Goal: Information Seeking & Learning: Learn about a topic

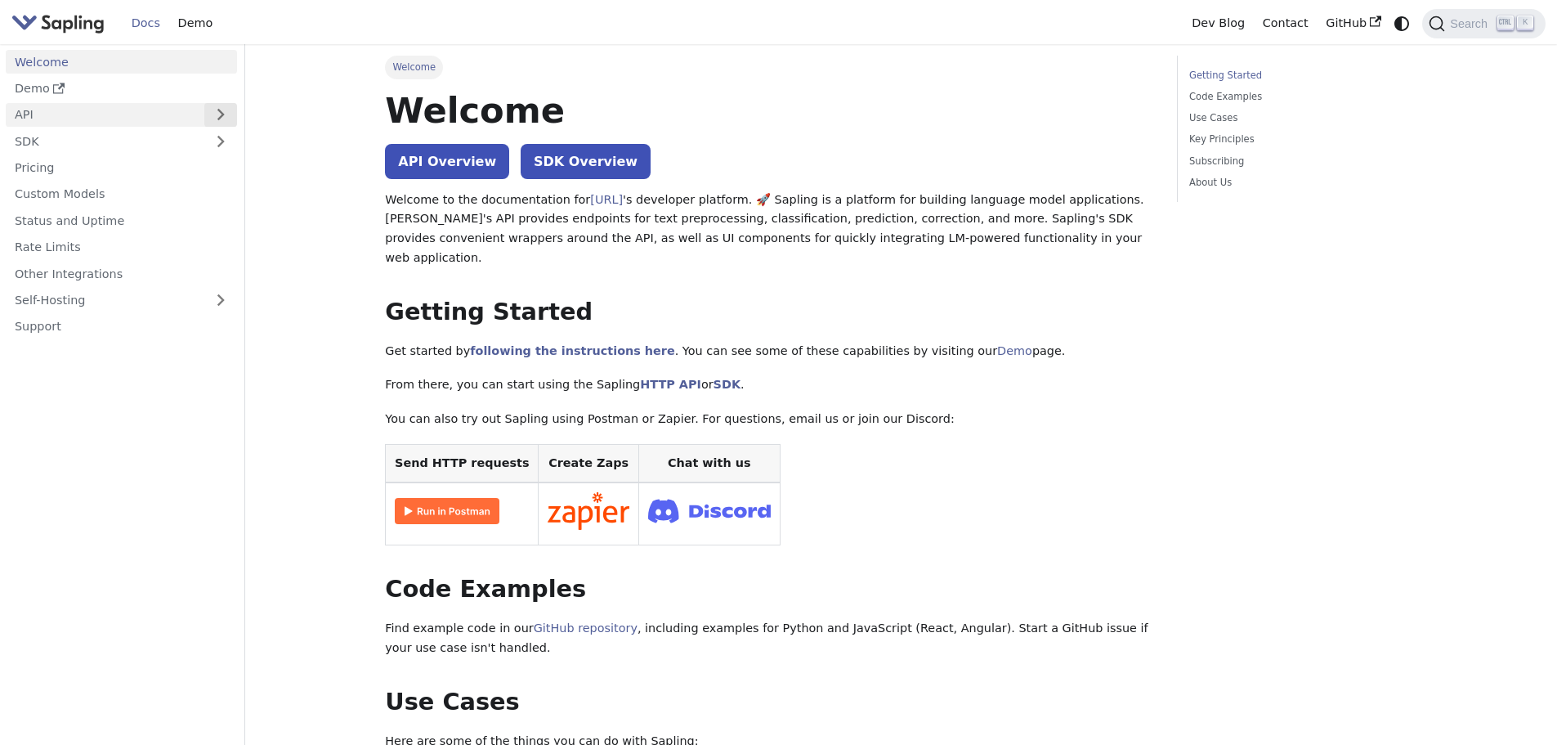
click at [226, 110] on button "Expand sidebar category 'API'" at bounding box center [220, 115] width 33 height 24
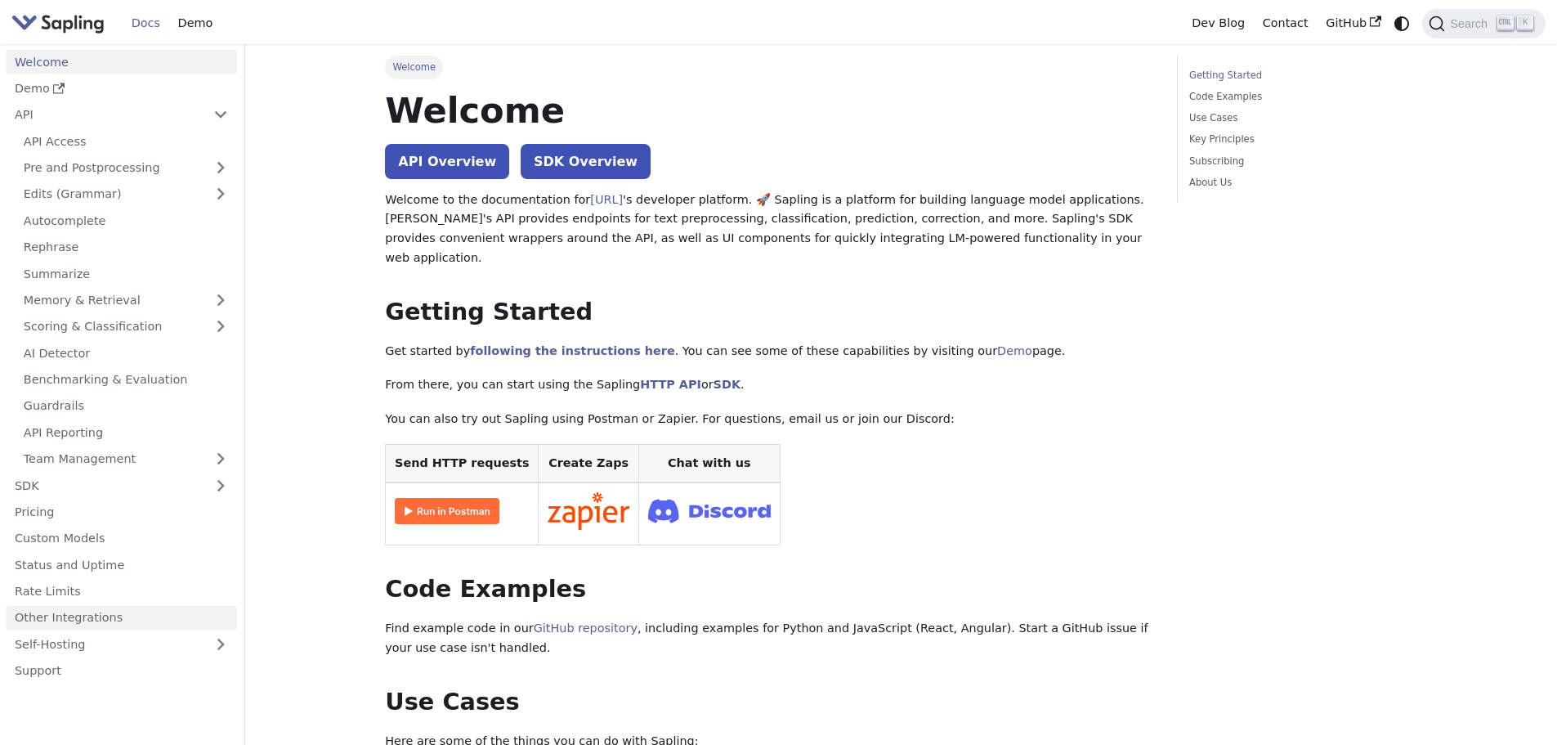
click at [69, 624] on link "Other Integrations" at bounding box center [121, 618] width 231 height 24
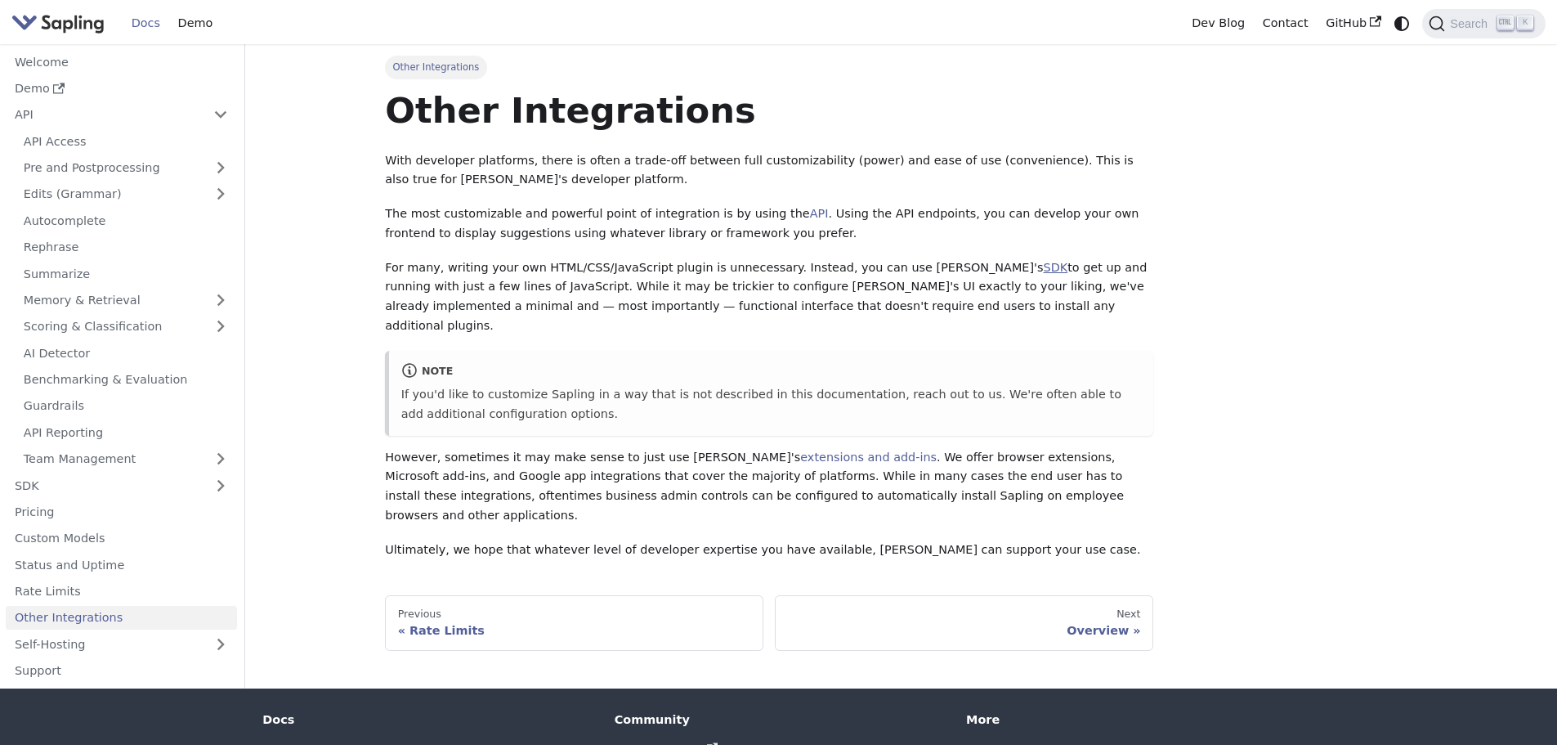
click at [1044, 273] on link "SDK" at bounding box center [1056, 267] width 25 height 13
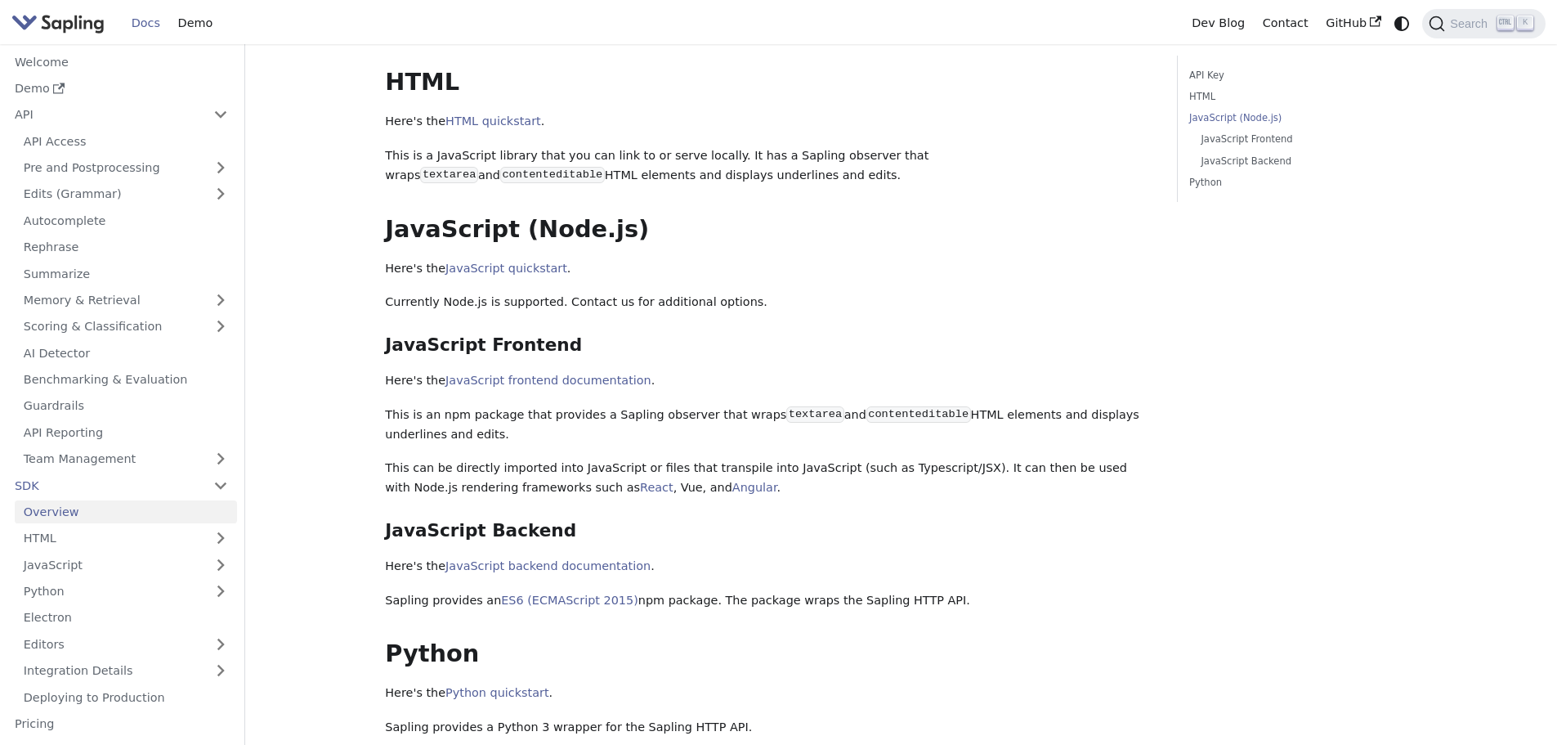
scroll to position [572, 0]
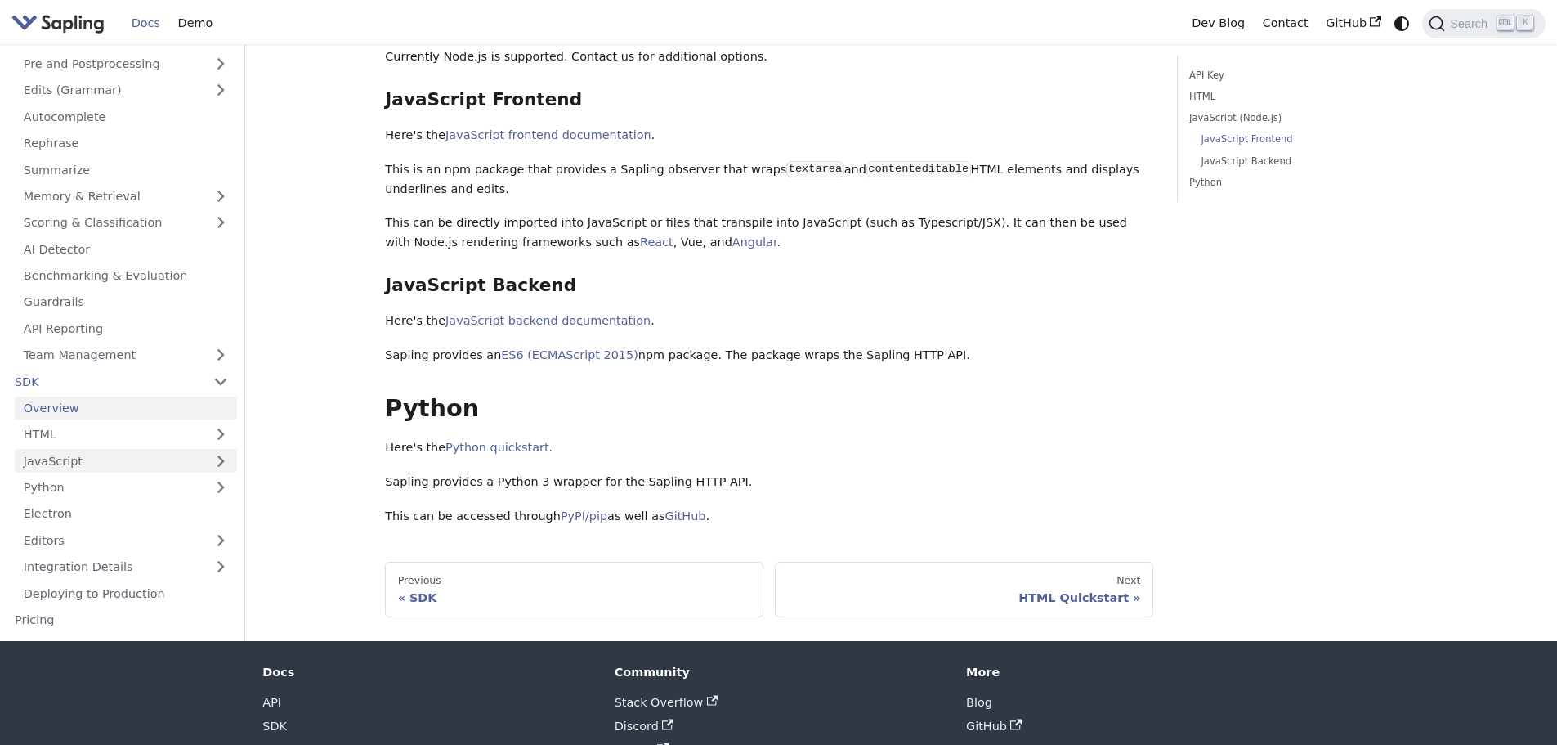
click at [177, 472] on link "JavaScript" at bounding box center [126, 461] width 222 height 24
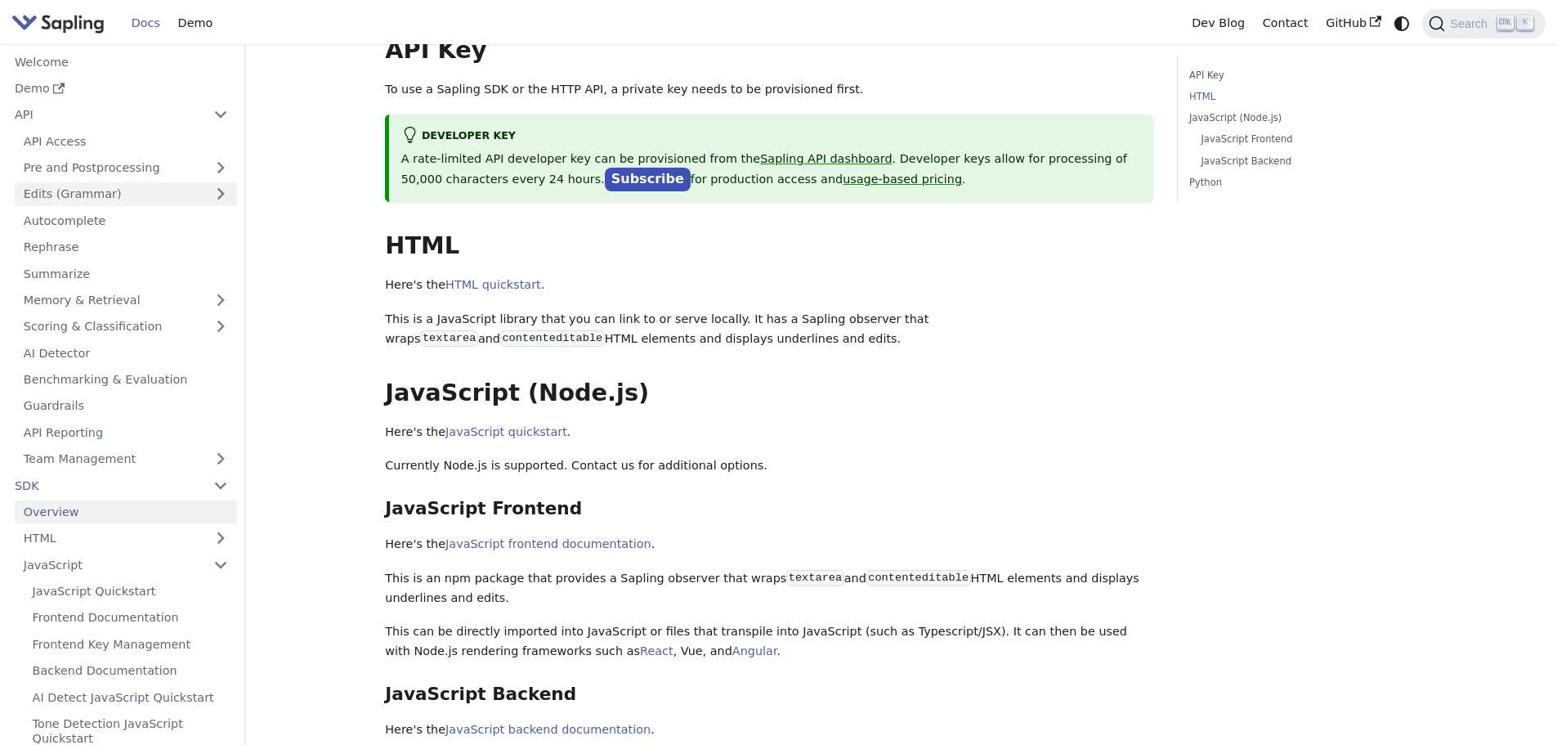
scroll to position [0, 0]
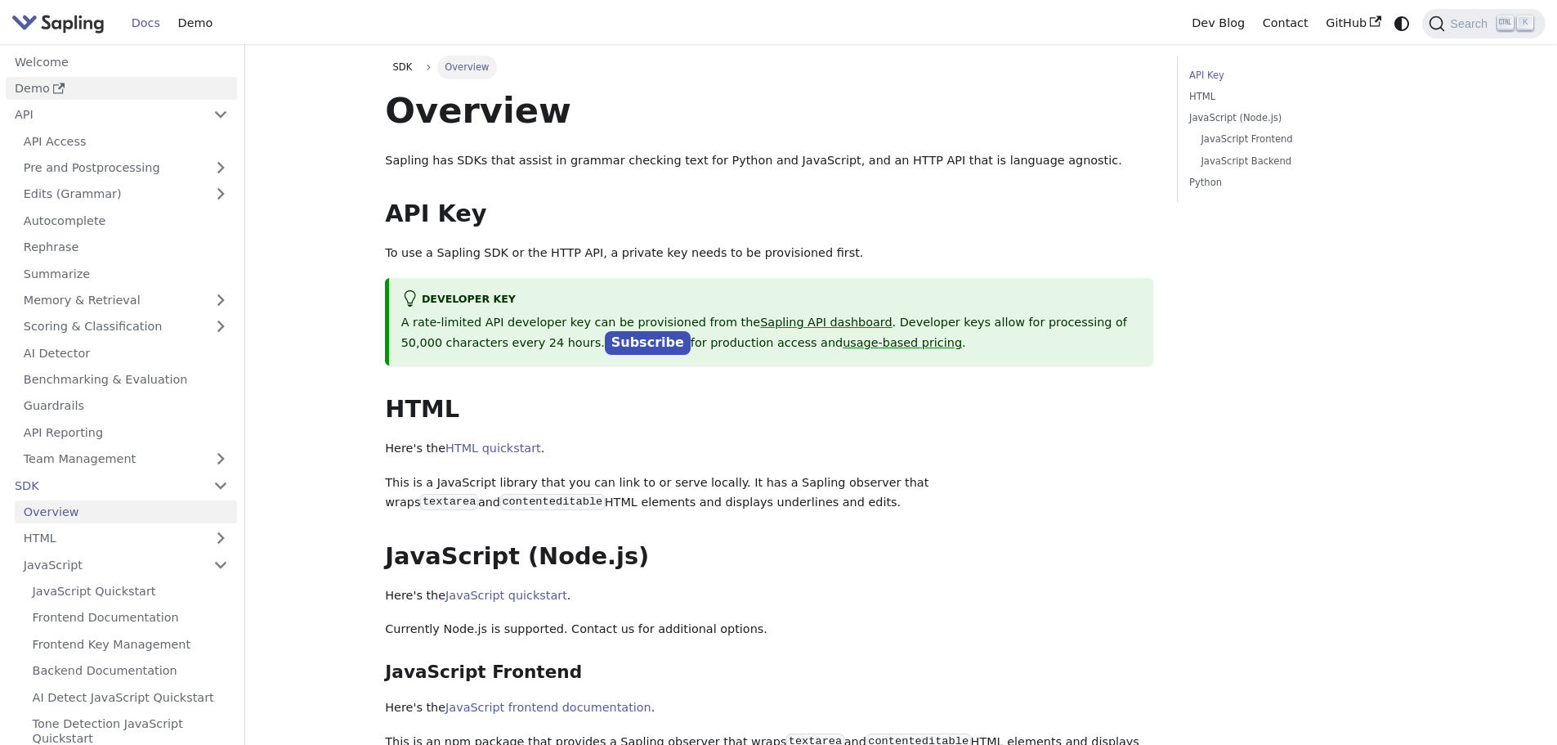
click at [26, 93] on link "Demo" at bounding box center [121, 89] width 231 height 24
click at [1214, 96] on link "HTML" at bounding box center [1299, 97] width 221 height 16
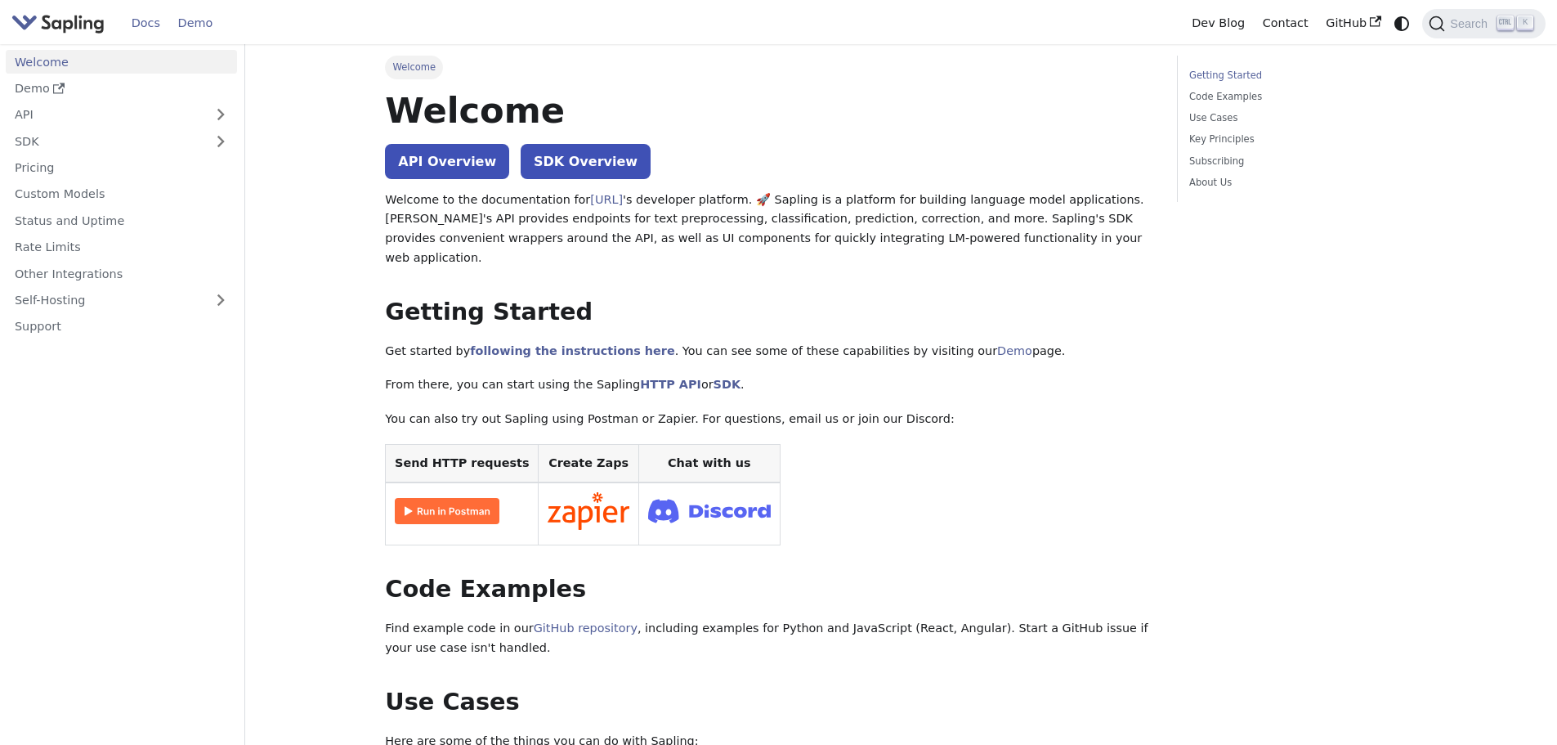
click at [192, 17] on link "Demo" at bounding box center [195, 23] width 52 height 25
click at [85, 20] on img "Main" at bounding box center [57, 23] width 93 height 24
click at [129, 293] on link "Self-Hosting" at bounding box center [121, 301] width 231 height 24
click at [118, 325] on link "Overview" at bounding box center [126, 327] width 222 height 24
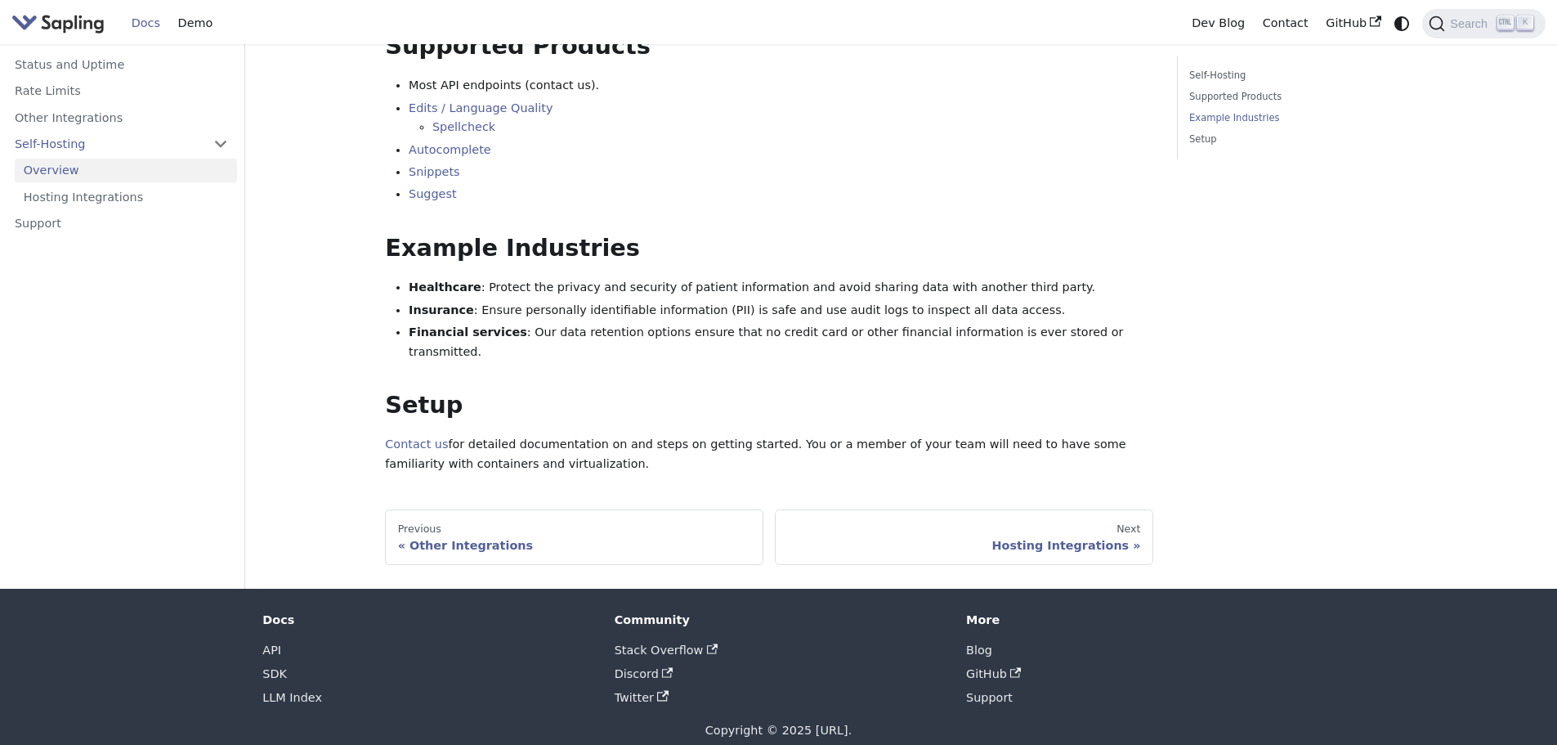
scroll to position [138, 0]
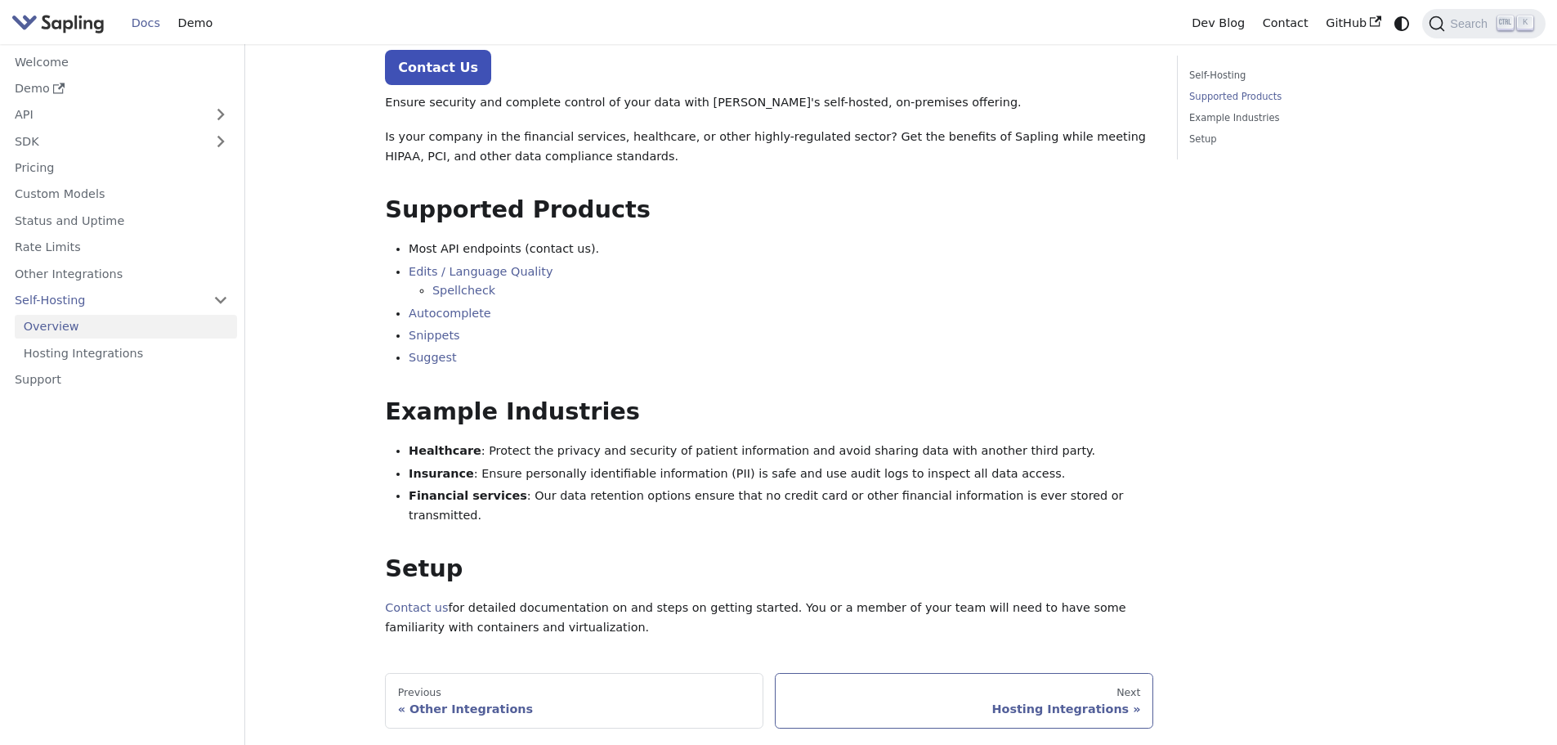
click at [1085, 701] on div "Hosting Integrations" at bounding box center [964, 708] width 353 height 15
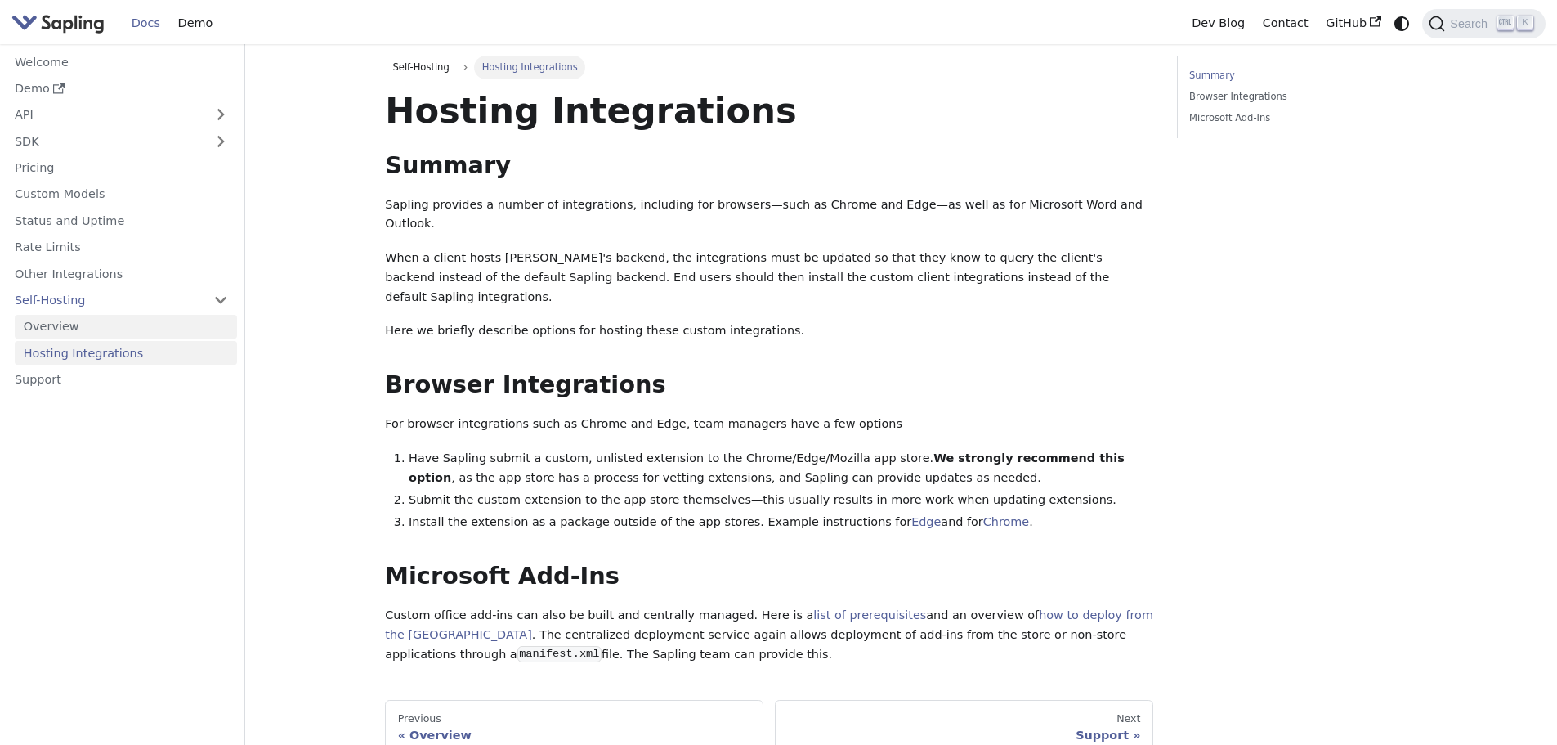
click at [83, 324] on link "Overview" at bounding box center [126, 327] width 222 height 24
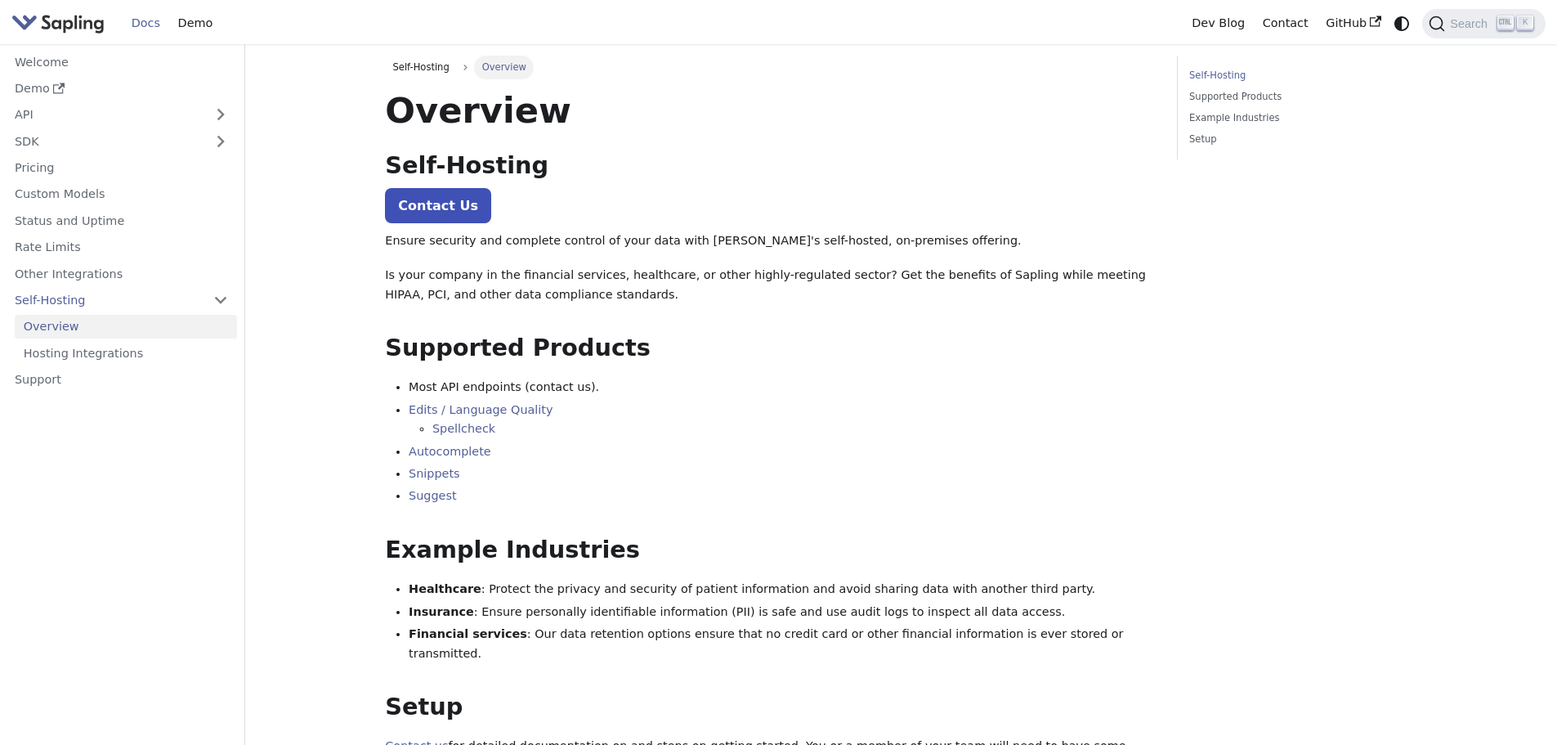
click at [1251, 347] on div "Self-Hosting Supported Products Example Industries Setup" at bounding box center [1297, 461] width 264 height 811
